Goal: Find specific page/section: Find specific page/section

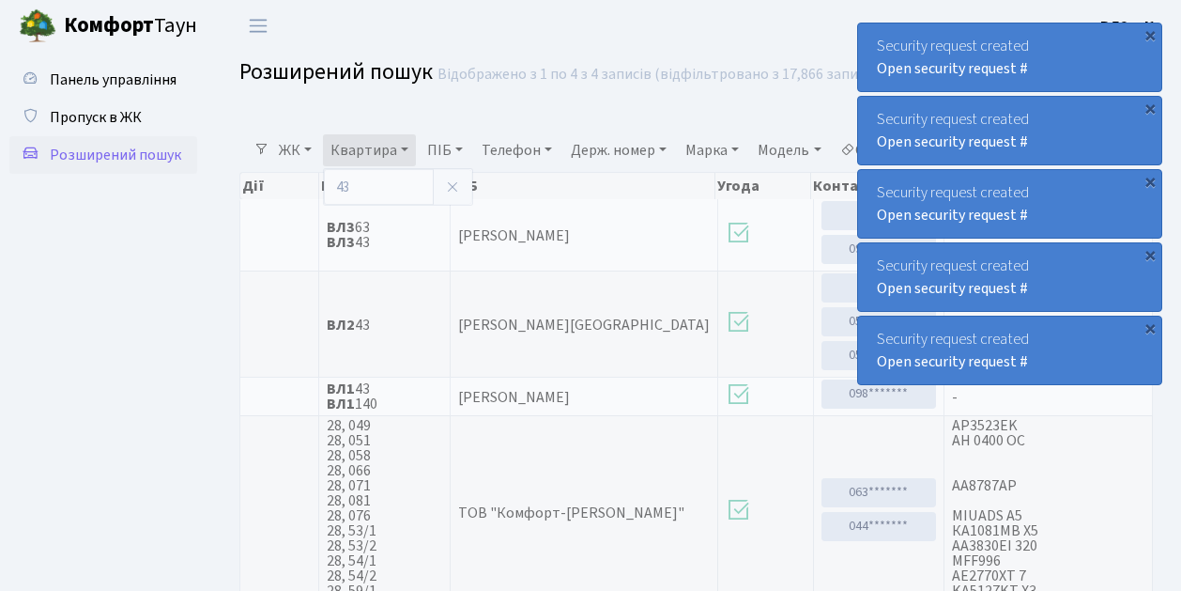
select select "25"
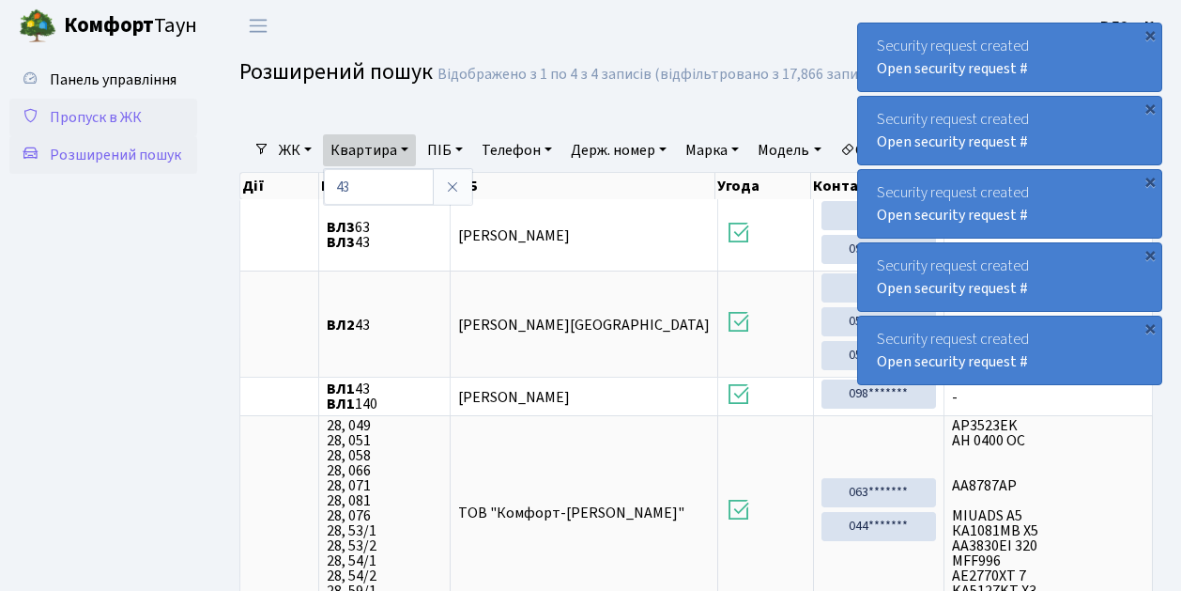
click at [98, 117] on span "Пропуск в ЖК" at bounding box center [96, 117] width 92 height 21
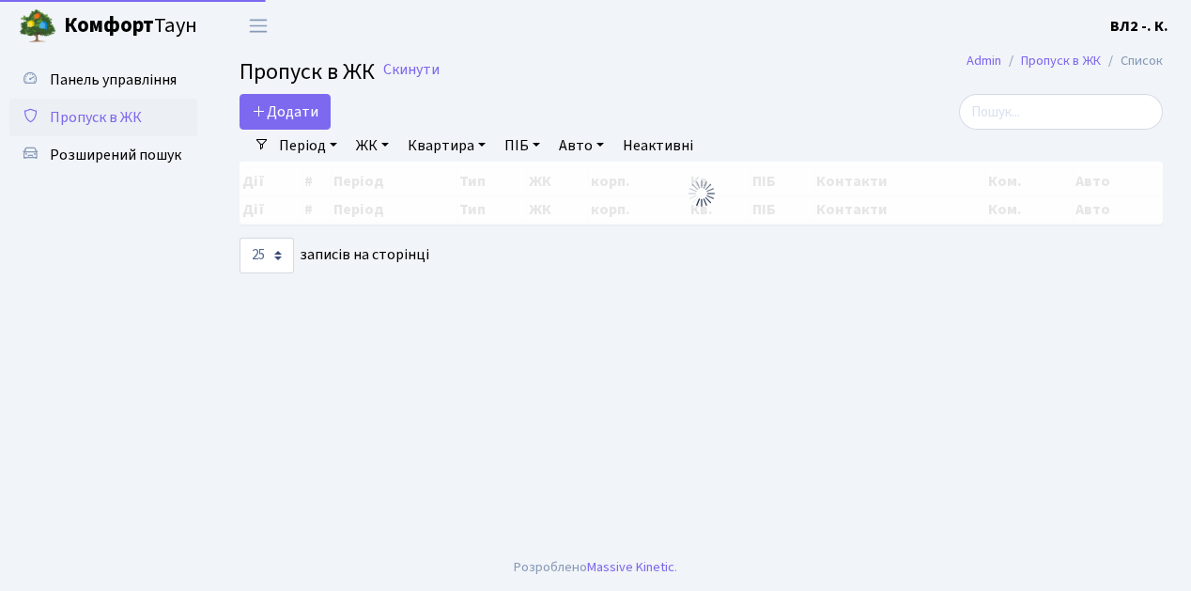
select select "25"
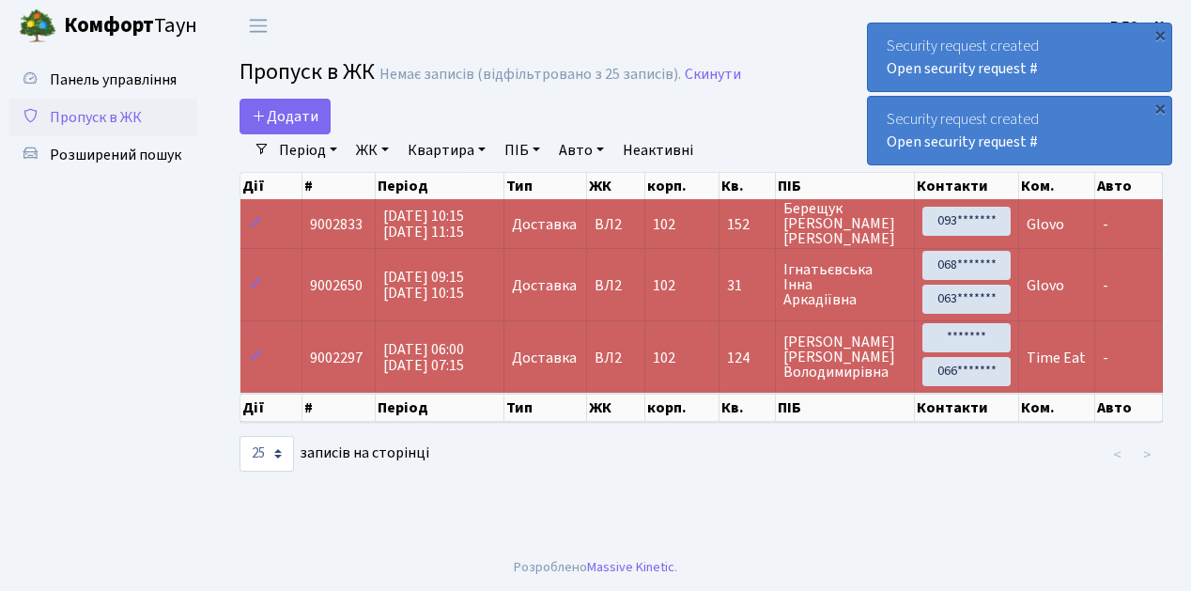
click at [115, 116] on span "Пропуск в ЖК" at bounding box center [96, 117] width 92 height 21
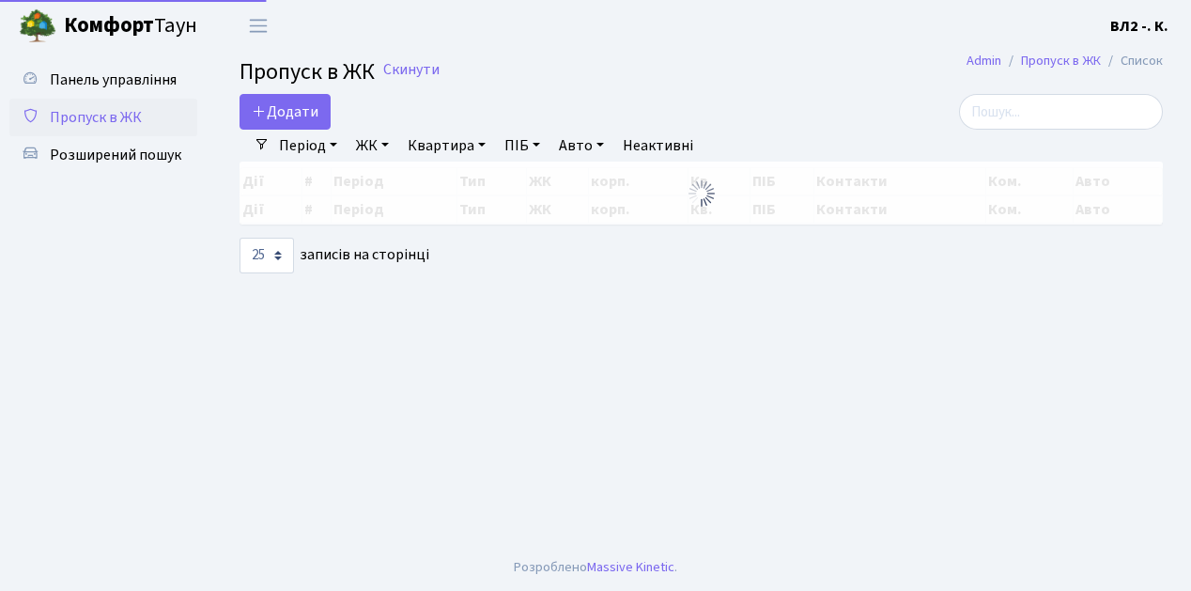
select select "25"
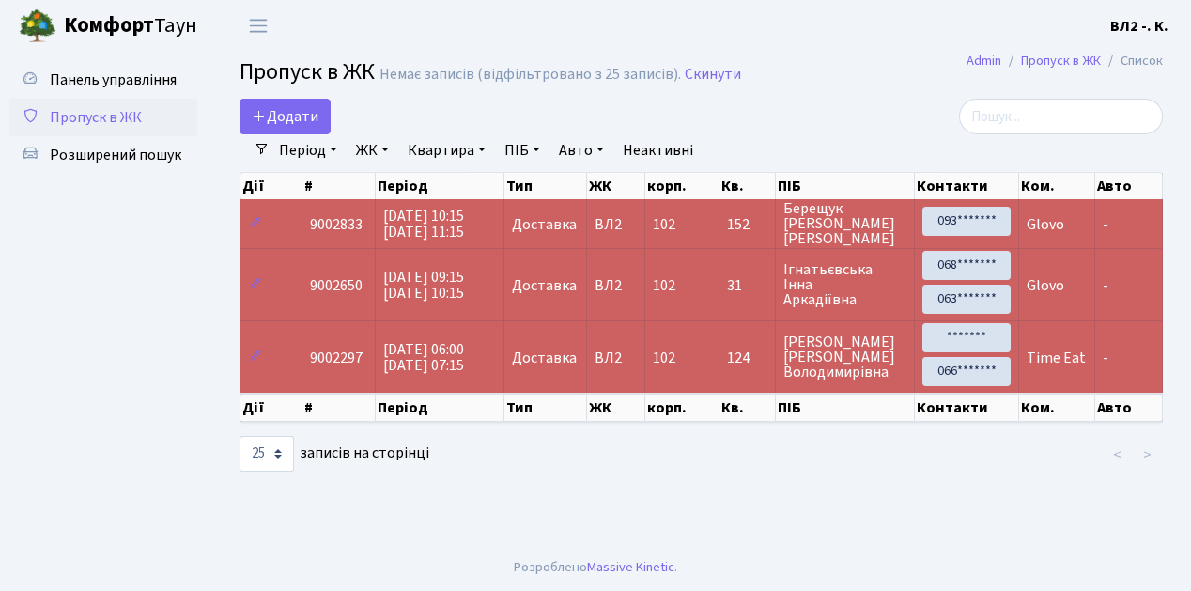
click at [128, 111] on span "Пропуск в ЖК" at bounding box center [96, 117] width 92 height 21
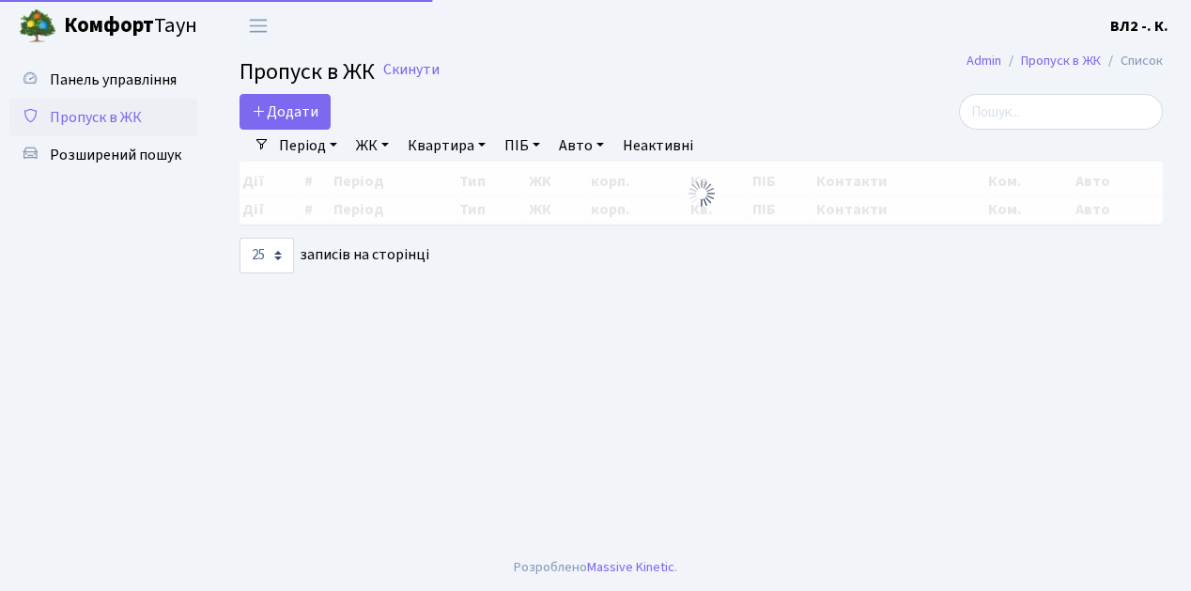
select select "25"
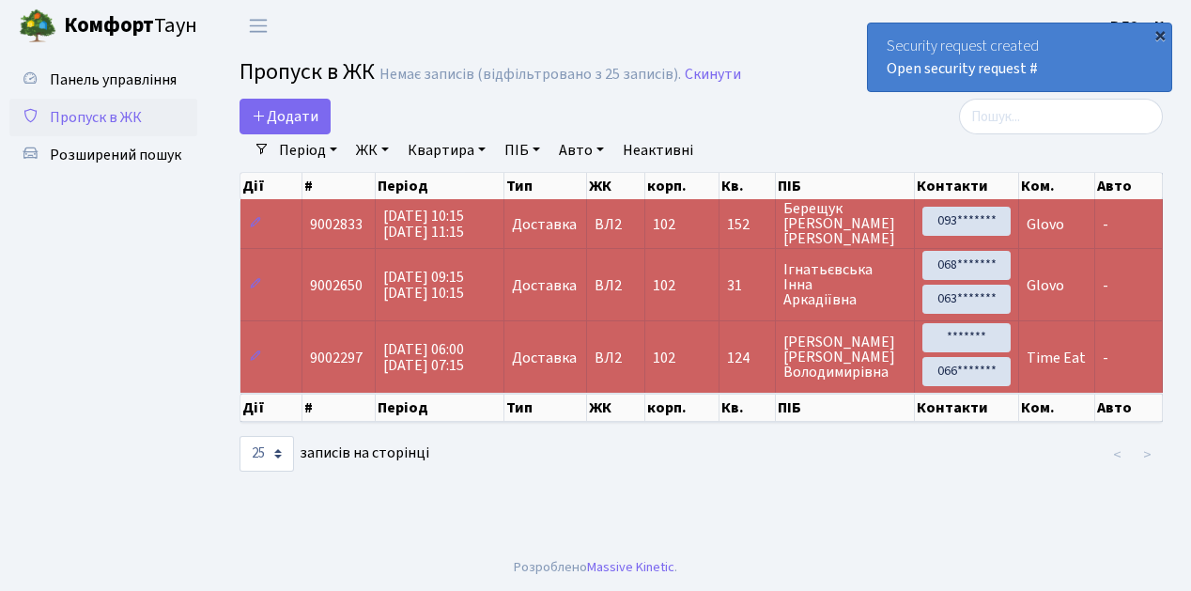
click at [1163, 34] on div "×" at bounding box center [1159, 34] width 19 height 19
